Goal: Information Seeking & Learning: Find specific fact

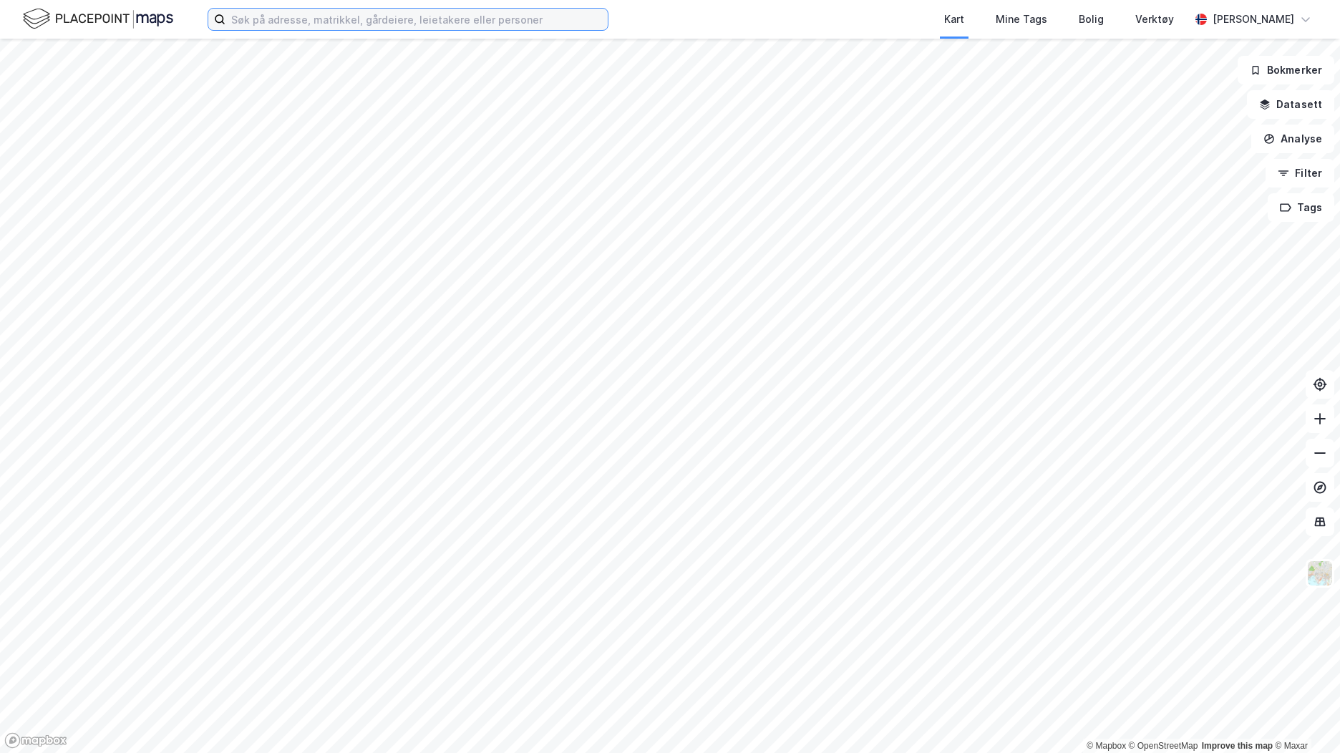
click at [276, 28] on input at bounding box center [416, 19] width 382 height 21
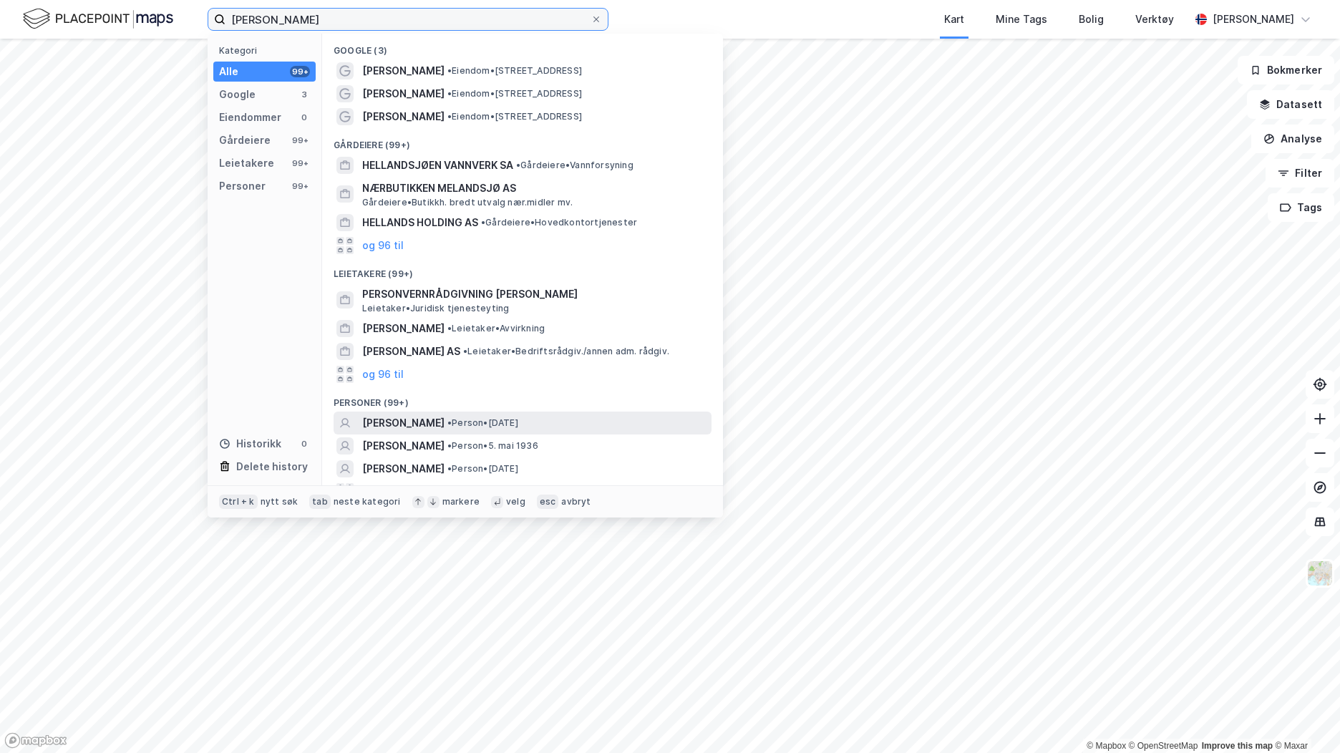
type input "[PERSON_NAME]"
click at [414, 417] on span "[PERSON_NAME]" at bounding box center [403, 422] width 82 height 17
